Goal: Information Seeking & Learning: Compare options

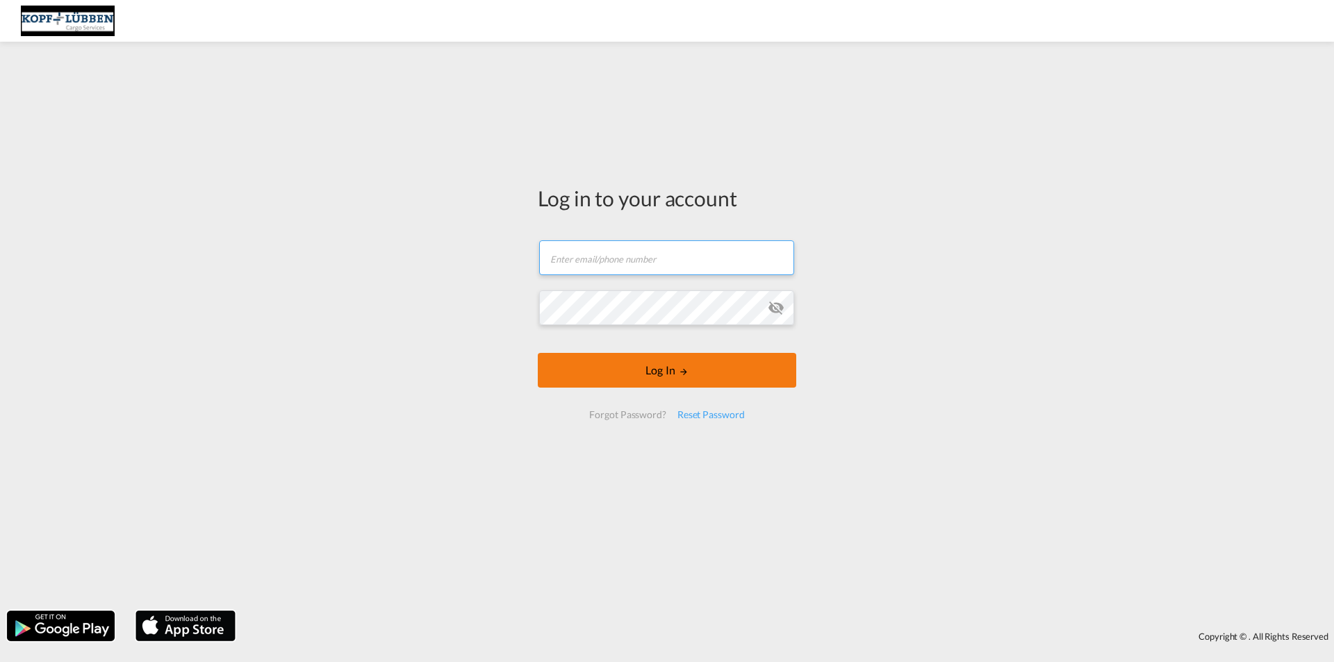
type input "[EMAIL_ADDRESS][PERSON_NAME][DOMAIN_NAME]"
click at [640, 384] on button "Log In" at bounding box center [667, 370] width 258 height 35
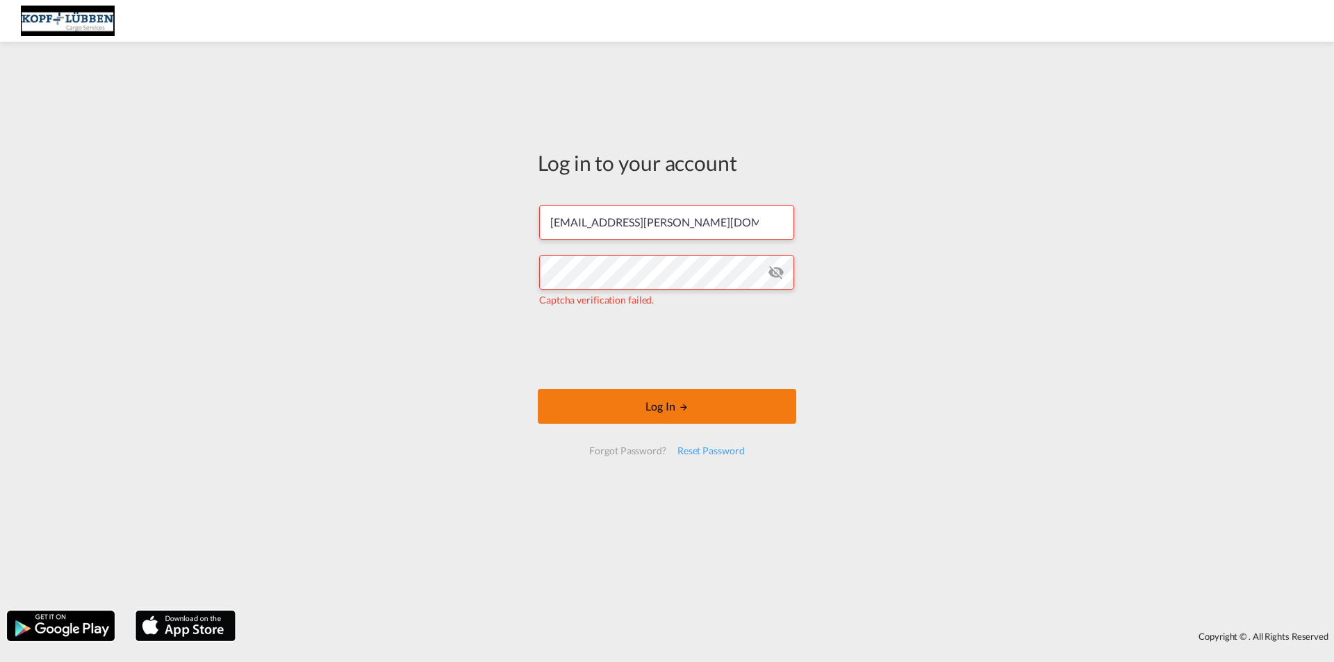
click at [670, 408] on button "Log In" at bounding box center [667, 406] width 258 height 35
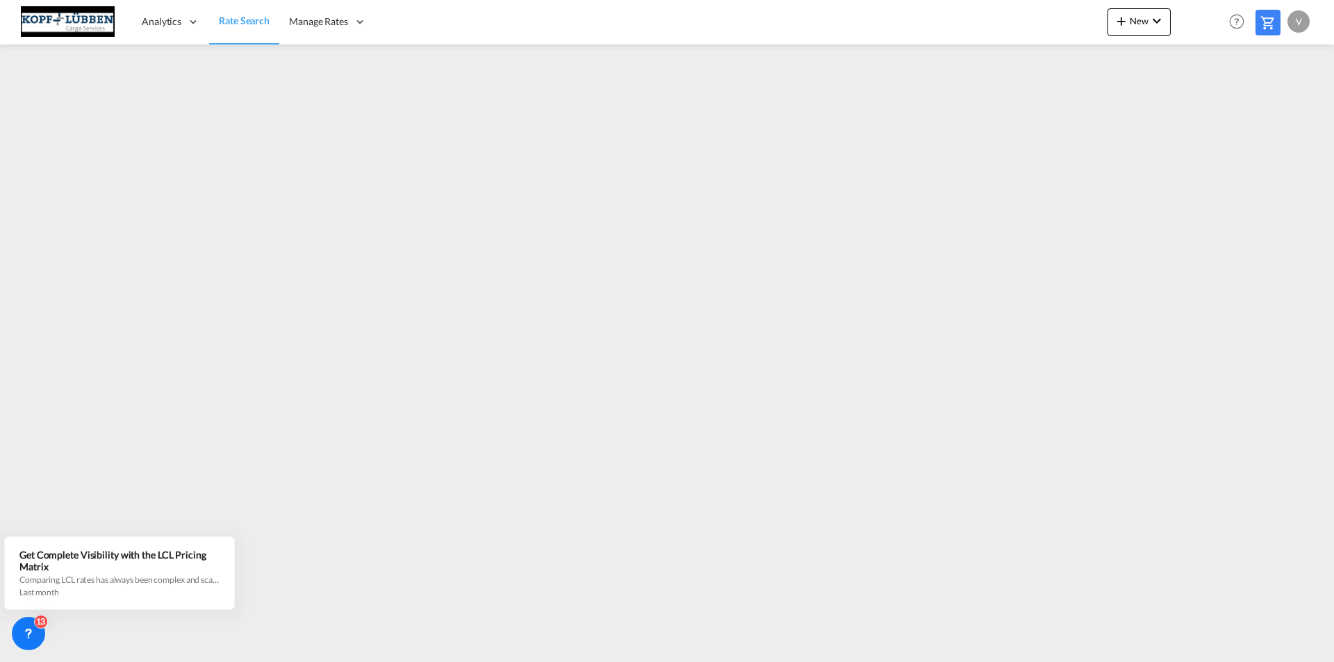
click at [1294, 17] on div "v" at bounding box center [1298, 21] width 22 height 22
click at [1269, 107] on button "Logout" at bounding box center [1283, 106] width 90 height 28
type input "[EMAIL_ADDRESS][PERSON_NAME][DOMAIN_NAME]"
